Goal: Information Seeking & Learning: Learn about a topic

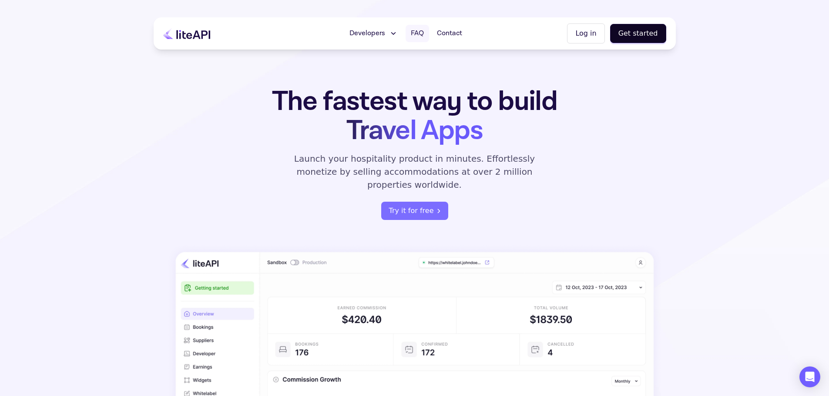
click at [424, 31] on span "FAQ" at bounding box center [417, 33] width 13 height 10
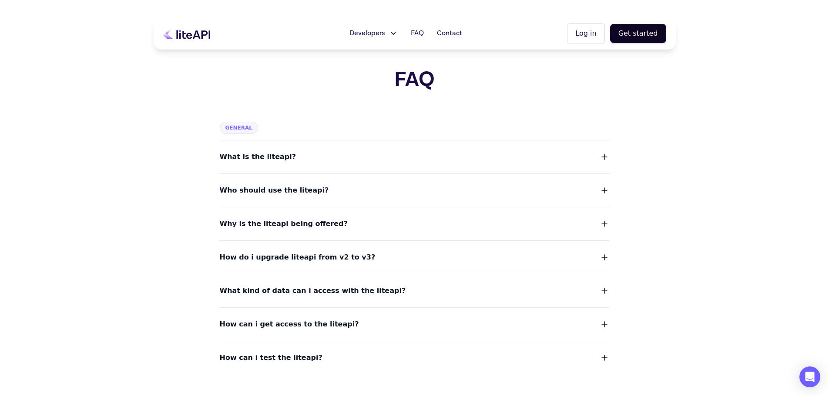
click at [364, 228] on button "Why is the liteapi being offered?" at bounding box center [415, 224] width 390 height 12
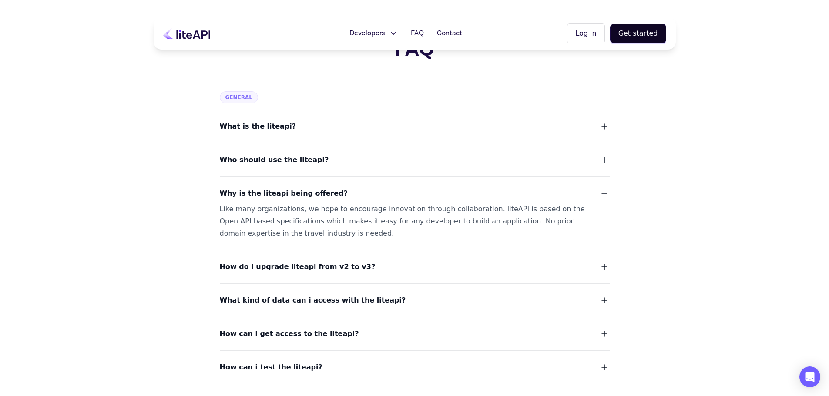
scroll to position [44, 0]
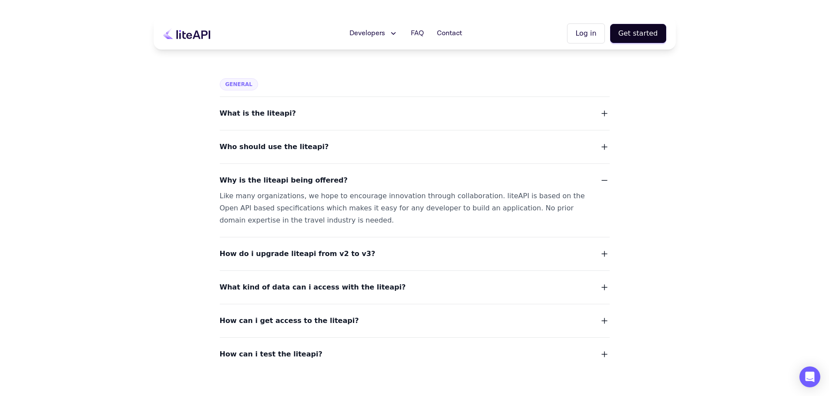
click at [362, 251] on button "How do i upgrade liteapi from v2 to v3?" at bounding box center [415, 254] width 390 height 12
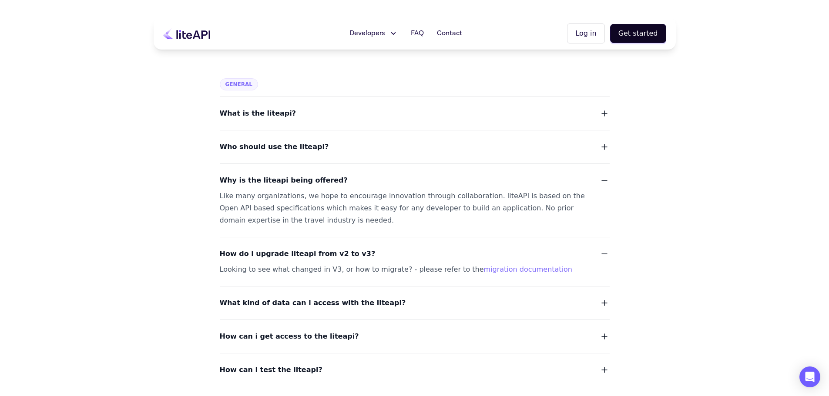
click at [370, 303] on button "What kind of data can i access with the liteapi?" at bounding box center [415, 303] width 390 height 12
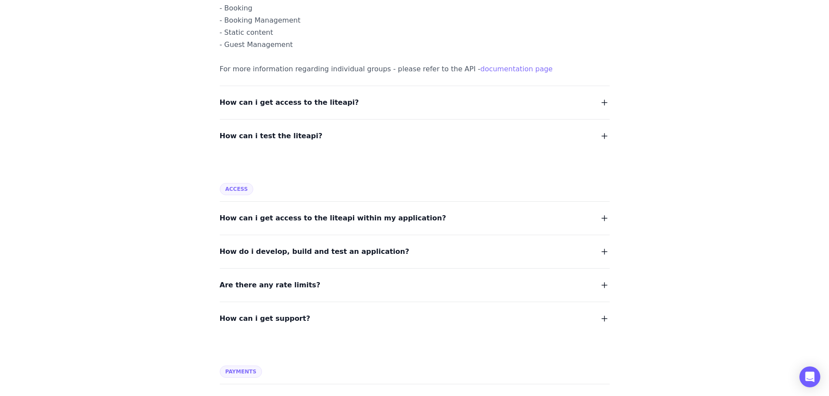
scroll to position [392, 0]
click at [325, 280] on button "Are there any rate limits?" at bounding box center [415, 284] width 390 height 12
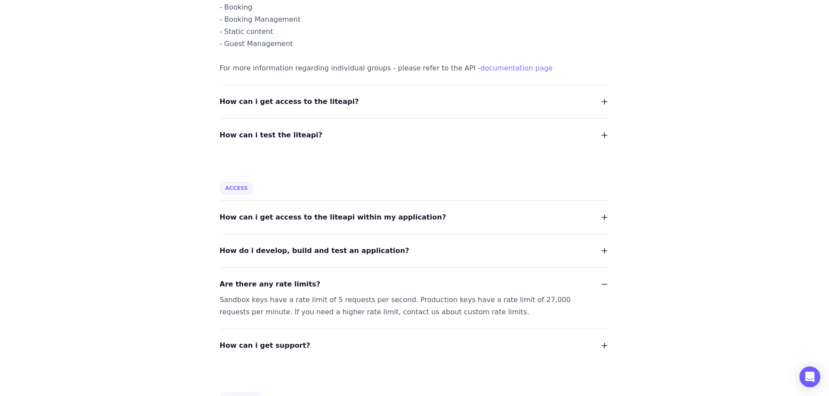
click at [325, 250] on span "How do i develop, build and test an application?" at bounding box center [315, 251] width 190 height 12
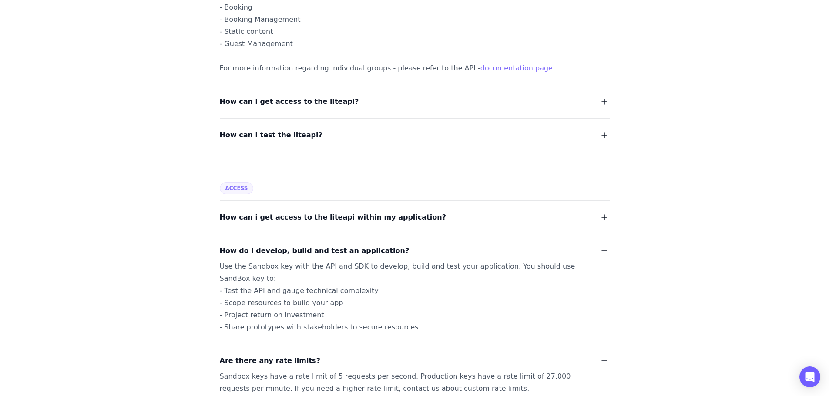
click at [324, 218] on span "How can i get access to the liteapi within my application?" at bounding box center [333, 217] width 226 height 12
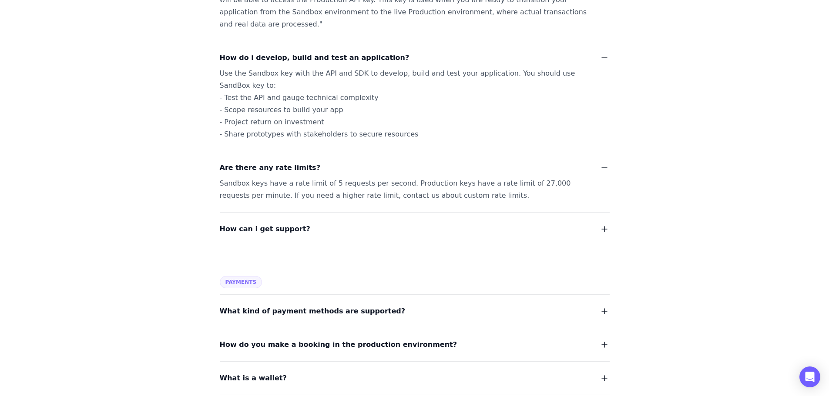
scroll to position [827, 0]
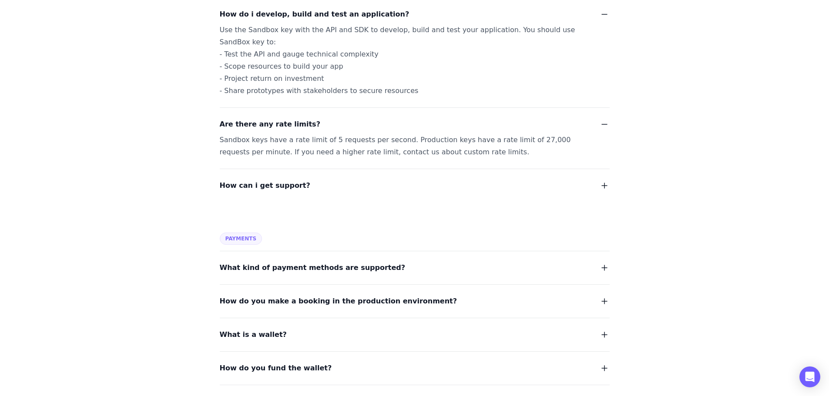
click at [317, 262] on span "What kind of payment methods are supported?" at bounding box center [313, 268] width 186 height 12
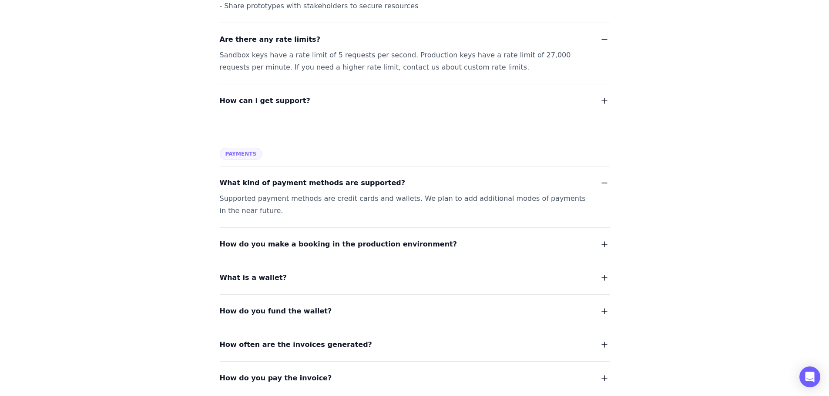
scroll to position [914, 0]
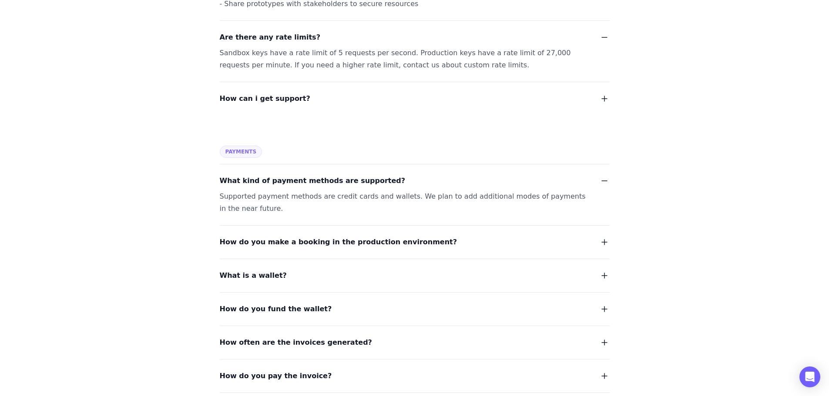
click at [312, 236] on span "How do you make a booking in the production environment?" at bounding box center [339, 242] width 238 height 12
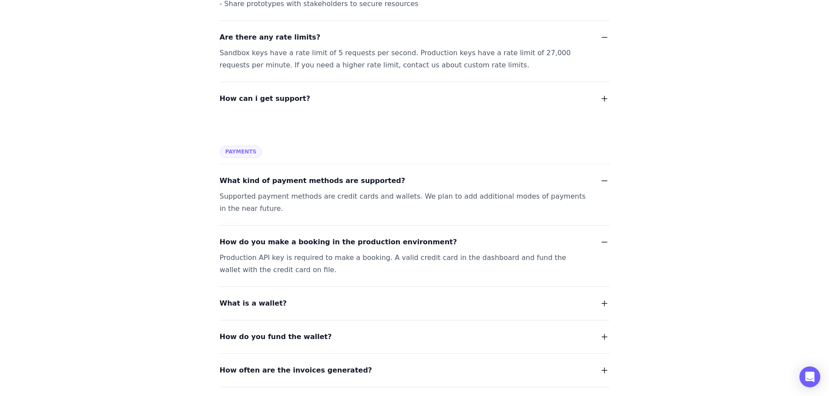
click at [312, 236] on span "How do you make a booking in the production environment?" at bounding box center [339, 242] width 238 height 12
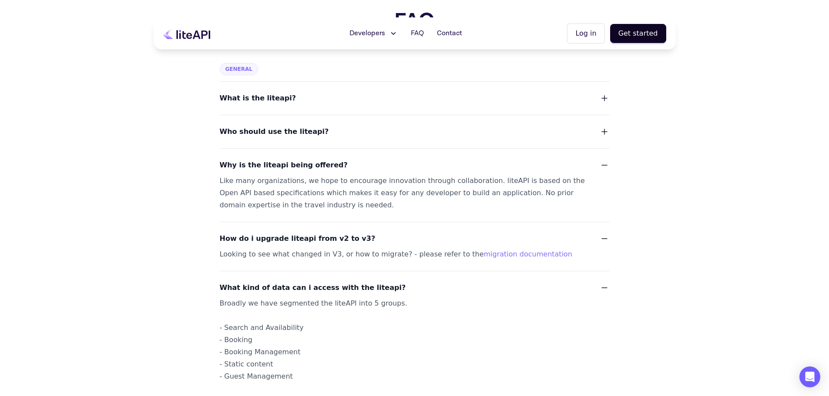
scroll to position [0, 0]
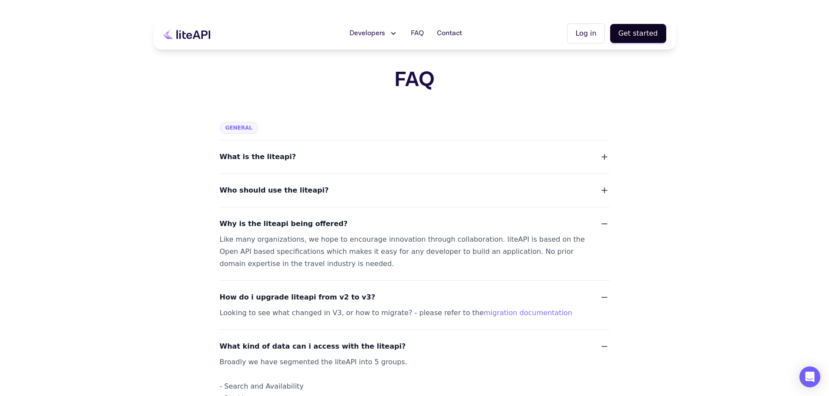
click at [373, 34] on span "Developers" at bounding box center [367, 33] width 36 height 10
click at [600, 31] on button "Log in" at bounding box center [585, 33] width 37 height 20
